Goal: Communication & Community: Answer question/provide support

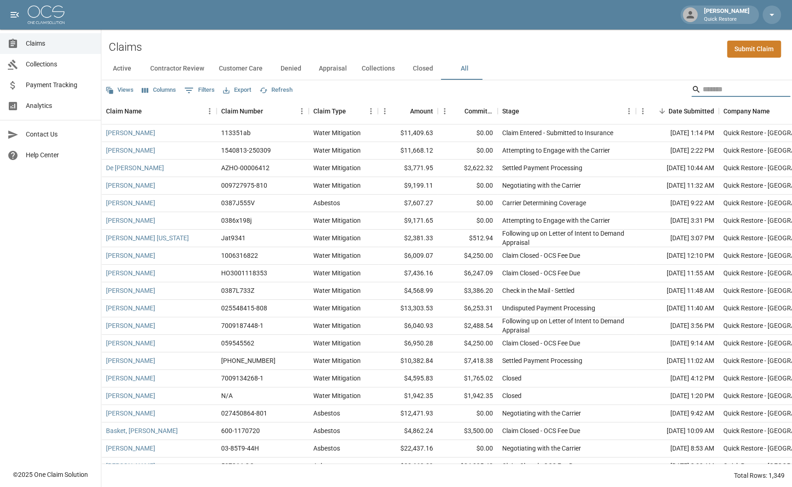
click at [717, 86] on input "Search" at bounding box center [740, 89] width 74 height 15
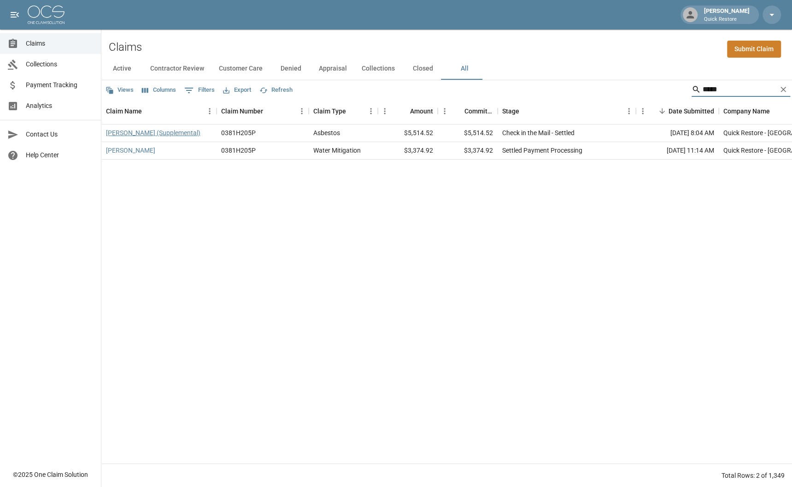
type input "*****"
click at [147, 129] on link "[PERSON_NAME] (Supplemental)" at bounding box center [153, 132] width 94 height 9
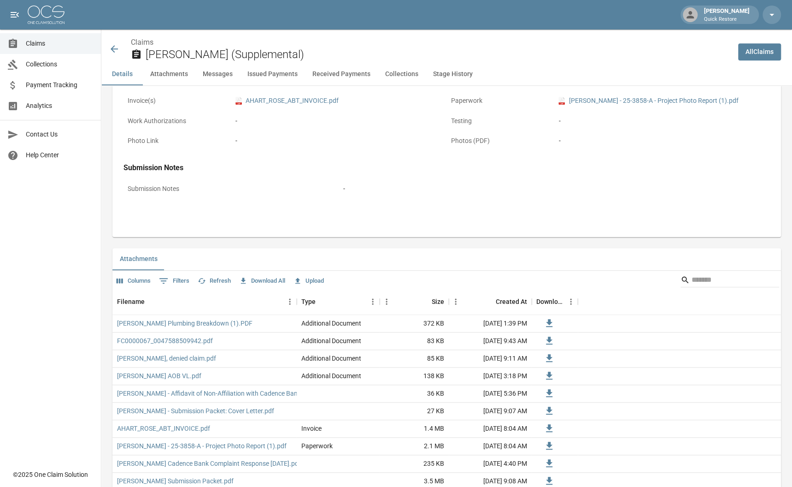
scroll to position [415, 0]
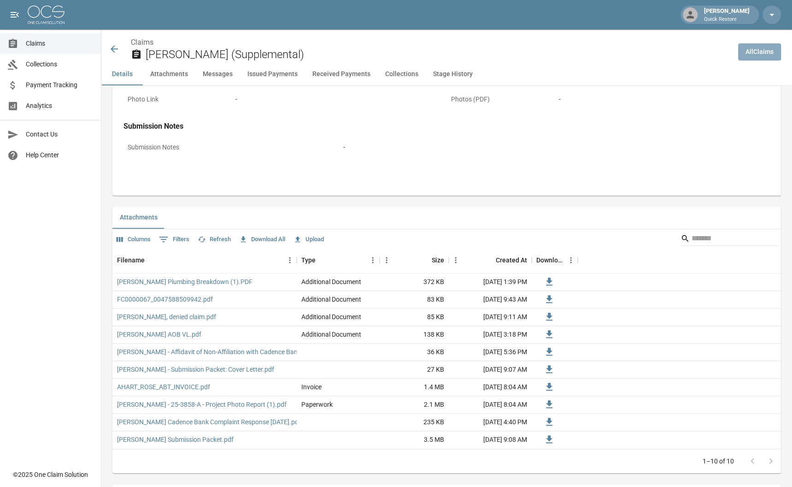
click at [751, 57] on link "All Claims" at bounding box center [759, 51] width 43 height 17
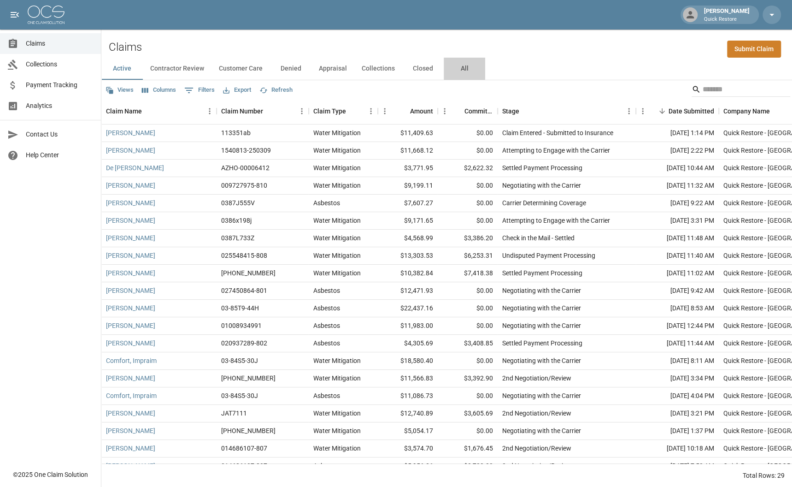
click at [464, 68] on button "All" at bounding box center [464, 69] width 41 height 22
drag, startPoint x: 460, startPoint y: 68, endPoint x: 517, endPoint y: 71, distance: 56.8
click at [460, 68] on button "All" at bounding box center [464, 69] width 41 height 22
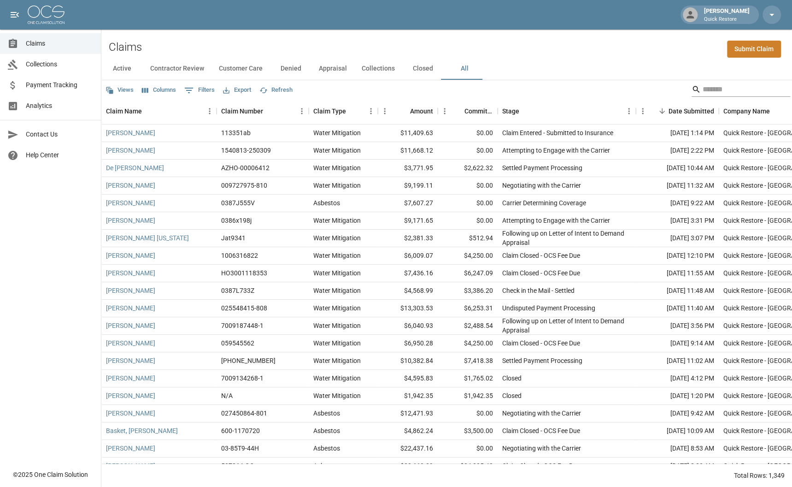
click at [703, 90] on input "Search" at bounding box center [740, 89] width 74 height 15
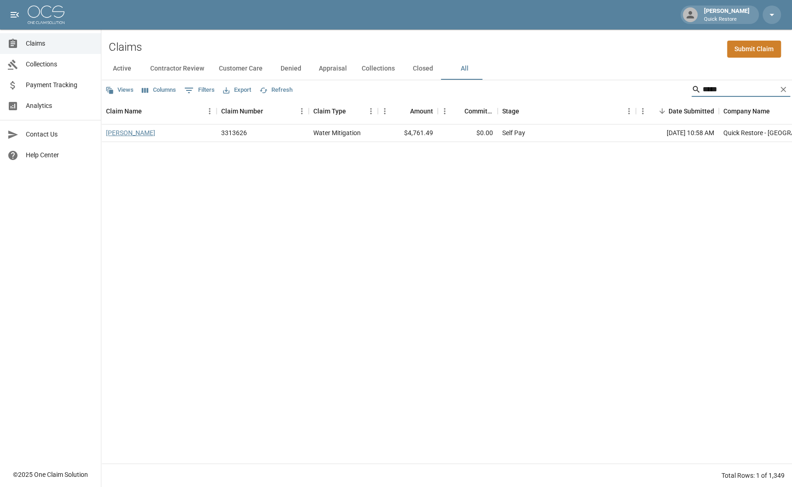
type input "*****"
click at [141, 132] on link "Juarez Armando" at bounding box center [130, 132] width 49 height 9
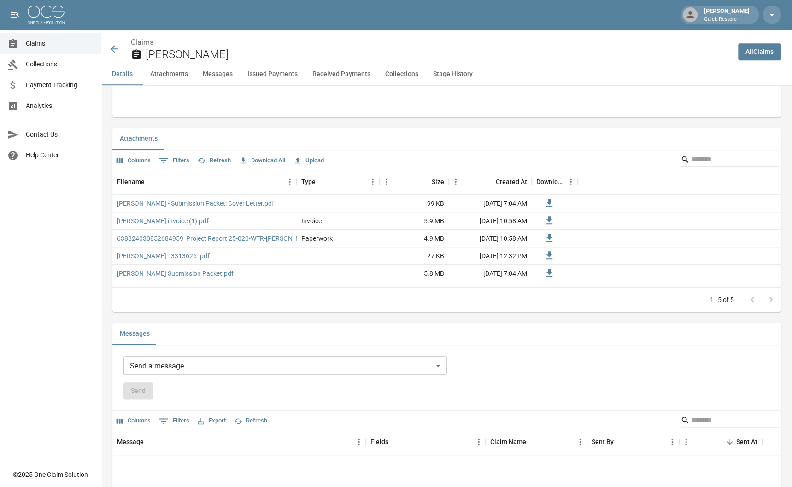
scroll to position [507, 0]
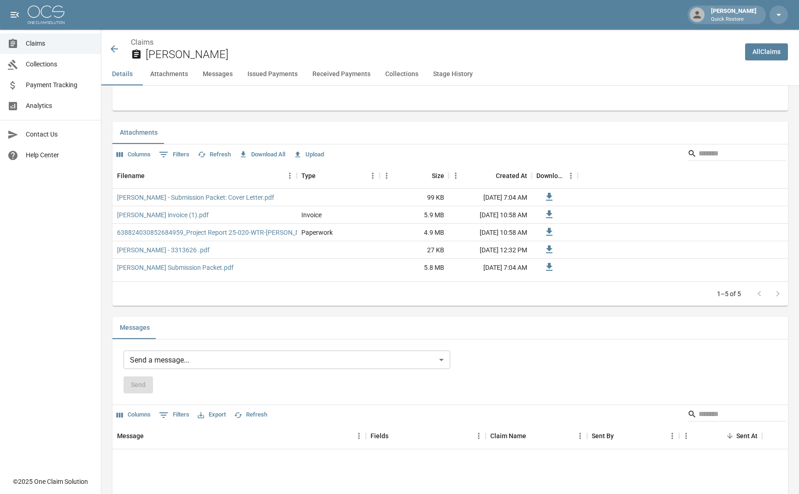
click at [198, 371] on body "Hope Webber Quick Restore Claims Collections Payment Tracking Analytics Contact…" at bounding box center [399, 457] width 799 height 1928
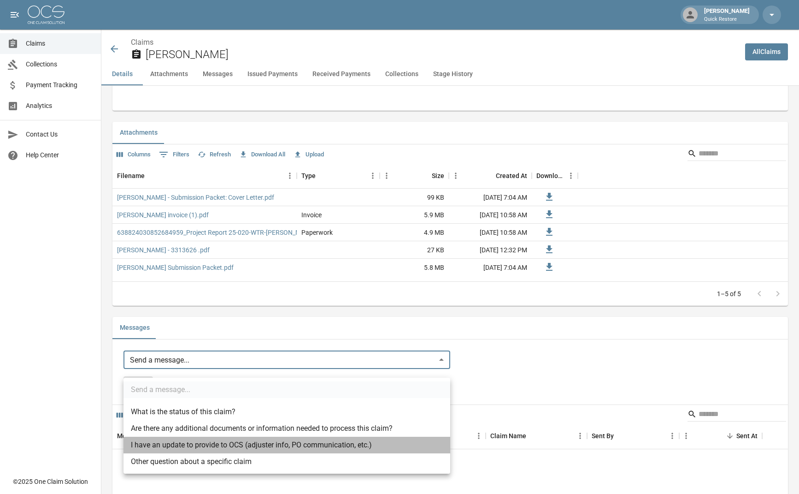
click at [195, 446] on li "I have an update to provide to OCS (adjuster info, PO communication, etc.)" at bounding box center [287, 444] width 327 height 17
type input "**********"
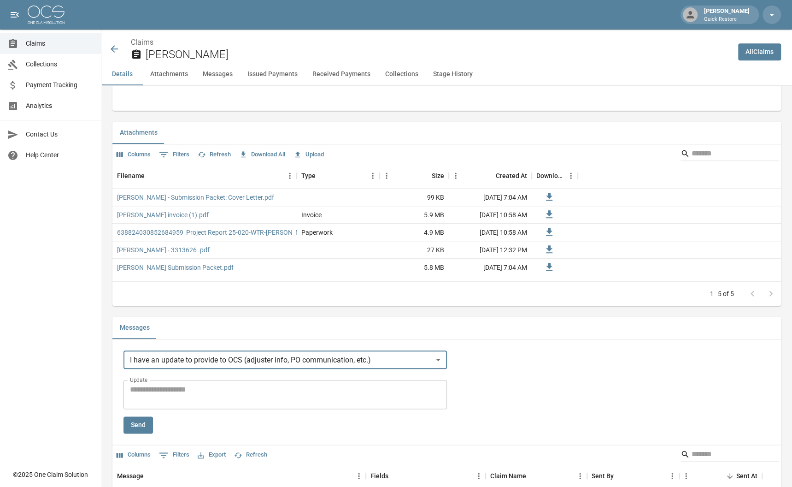
click at [147, 400] on textarea "Update" at bounding box center [285, 394] width 311 height 21
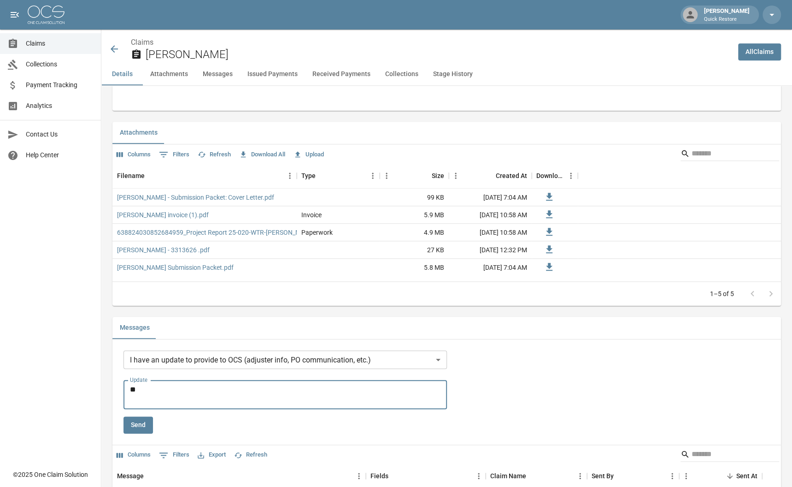
type textarea "*"
type textarea "**********"
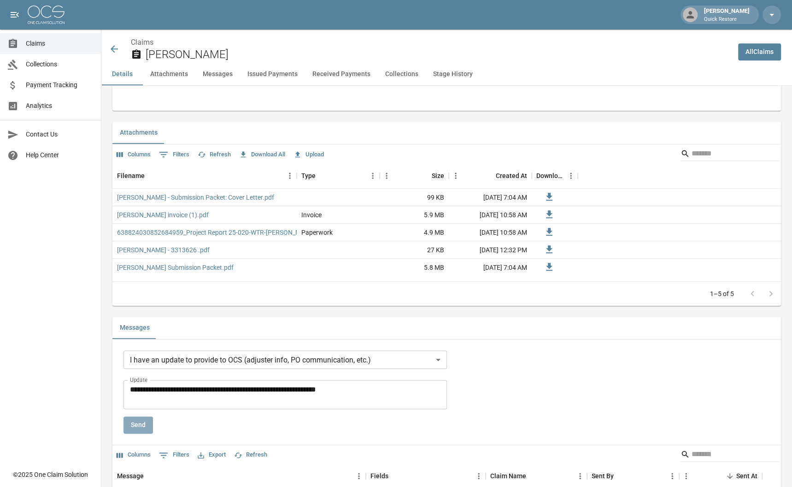
click at [136, 433] on button "Send" at bounding box center [138, 424] width 29 height 17
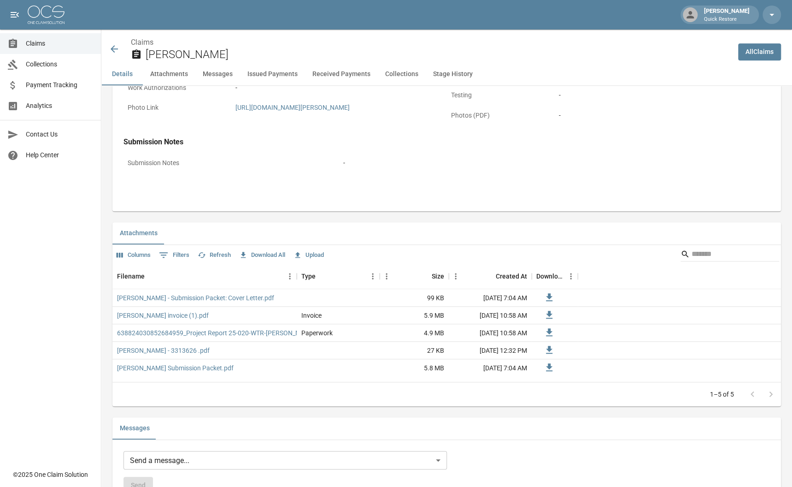
scroll to position [369, 0]
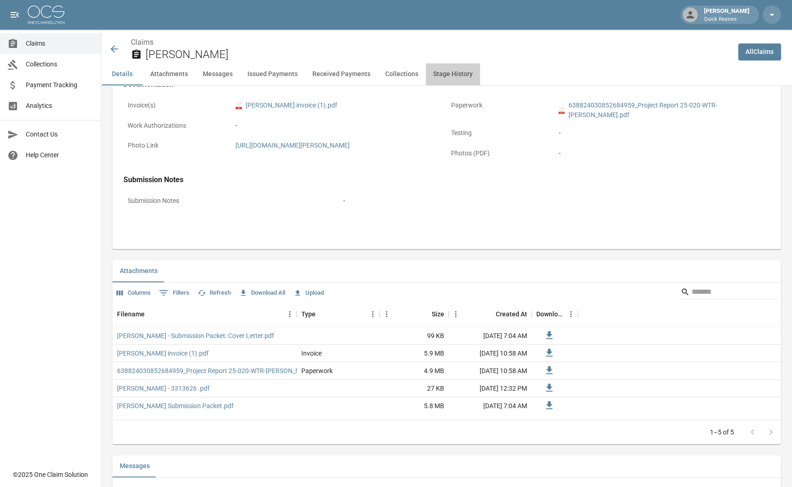
click at [432, 71] on button "Stage History" at bounding box center [453, 74] width 54 height 22
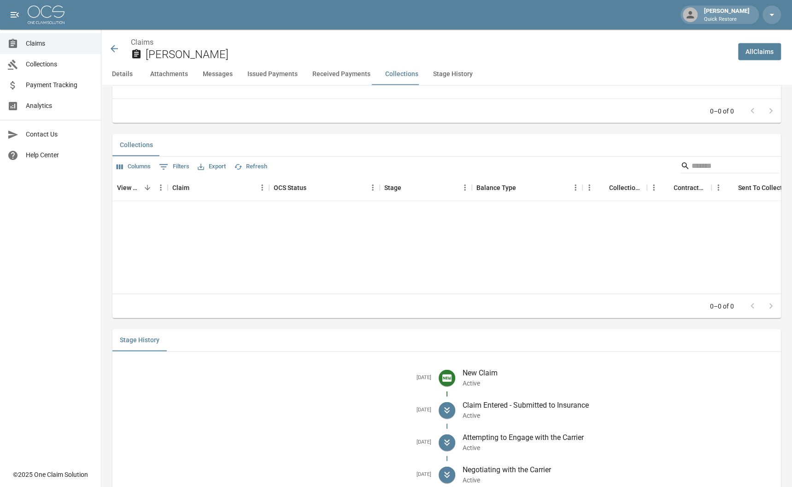
scroll to position [1310, 0]
